Goal: Go to known website: Access a specific website the user already knows

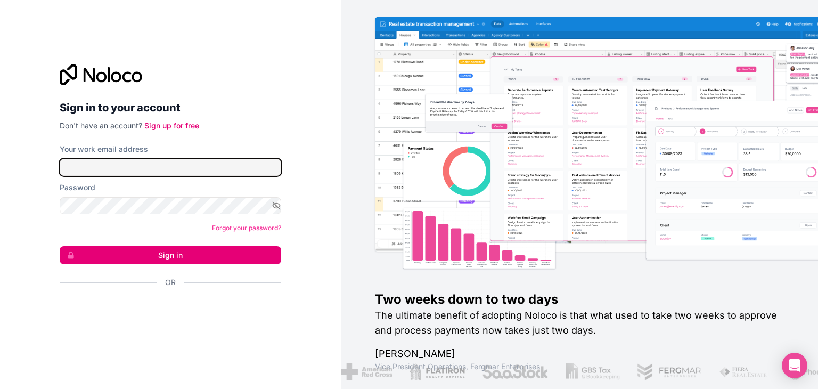
click at [129, 165] on input "Your work email address" at bounding box center [171, 167] width 222 height 17
type input "signin@boringgroup.net"
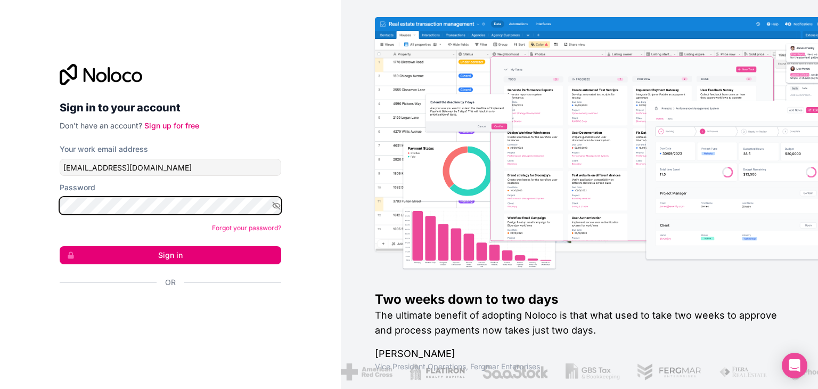
click at [60, 246] on button "Sign in" at bounding box center [171, 255] width 222 height 18
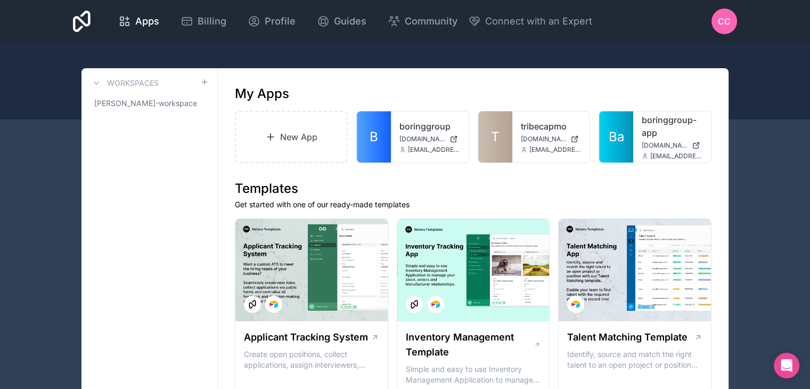
click at [498, 132] on span "T" at bounding box center [495, 136] width 9 height 17
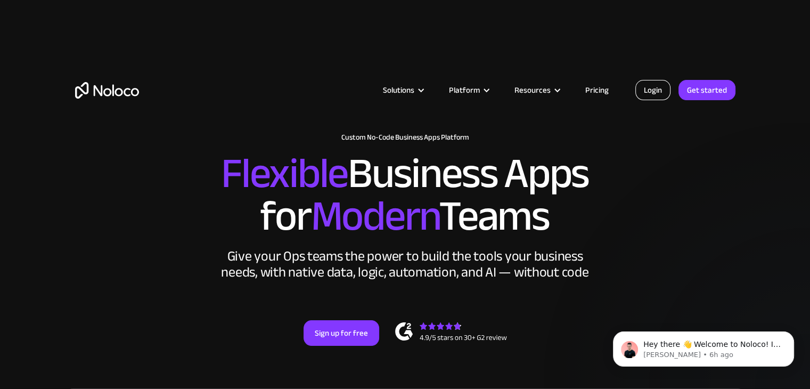
click at [652, 91] on link "Login" at bounding box center [652, 90] width 35 height 20
